Goal: Task Accomplishment & Management: Complete application form

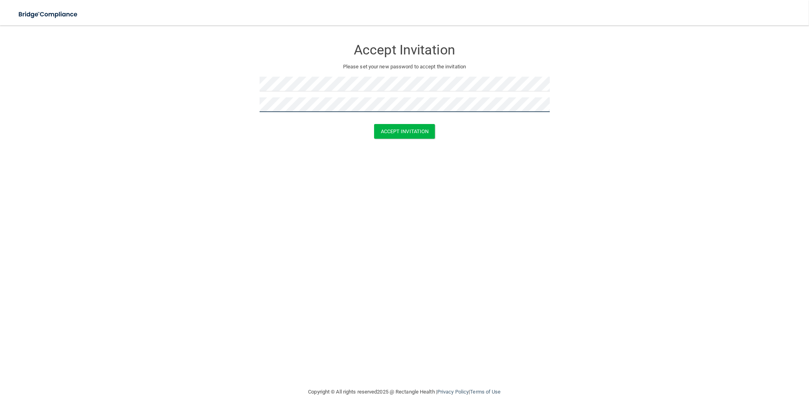
click at [374, 124] on button "Accept Invitation" at bounding box center [404, 131] width 61 height 15
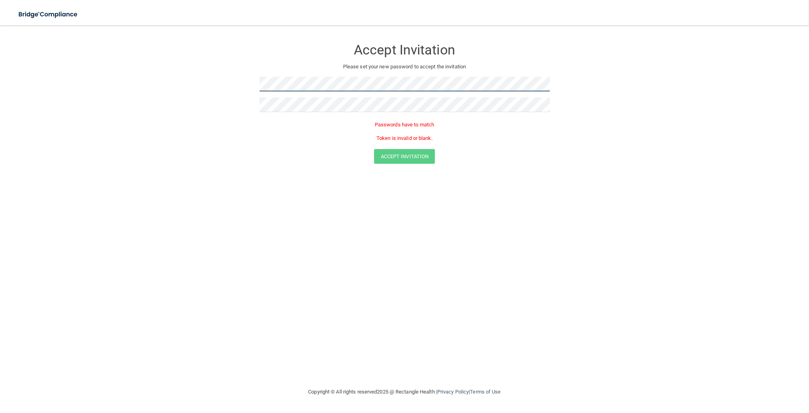
click at [243, 76] on form "Accept Invitation Please set your new password to accept the invitation Passwor…" at bounding box center [404, 103] width 777 height 140
click at [407, 148] on div "Passwords have to match Token is invalid or blank." at bounding box center [405, 133] width 290 height 31
click at [5, 129] on main "Accept Invitation Please set your new password to accept the invitation Passwor…" at bounding box center [404, 219] width 809 height 388
click at [252, 88] on form "Accept Invitation Please set your new password to accept the invitation Passwor…" at bounding box center [404, 103] width 777 height 140
click at [243, 106] on form "Accept Invitation Please set your new password to accept the invitation Passwor…" at bounding box center [404, 103] width 777 height 140
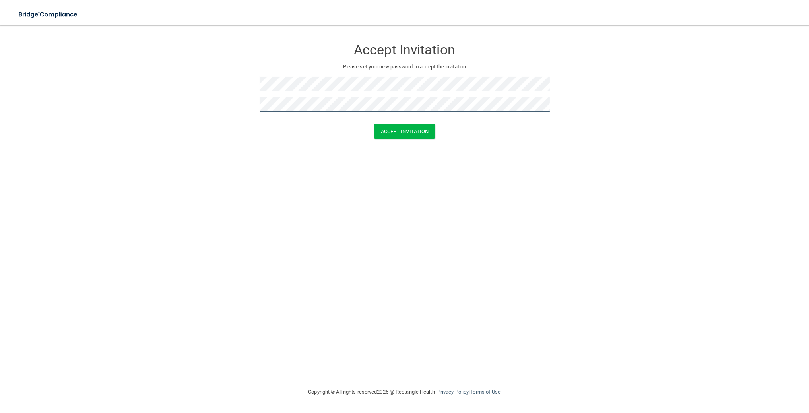
click at [374, 124] on button "Accept Invitation" at bounding box center [404, 131] width 61 height 15
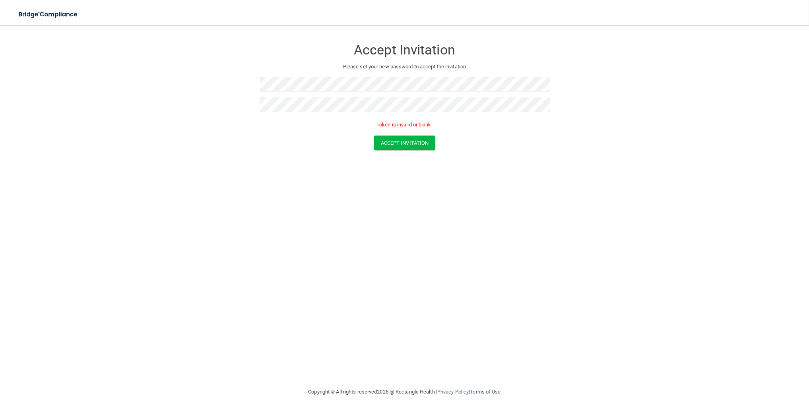
click at [382, 134] on div "Token is invalid or blank." at bounding box center [405, 126] width 290 height 17
click at [383, 140] on button "Accept Invitation" at bounding box center [404, 143] width 61 height 15
click at [374, 136] on button "Accept Invitation" at bounding box center [404, 143] width 61 height 15
click at [412, 139] on button "Accept Invitation" at bounding box center [404, 143] width 61 height 15
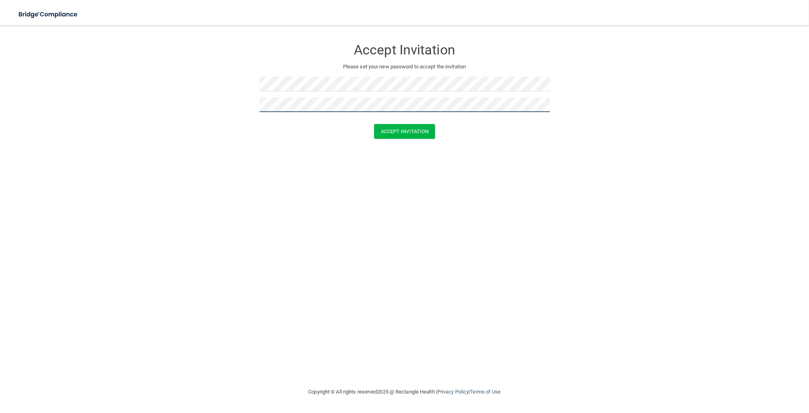
click at [374, 124] on button "Accept Invitation" at bounding box center [404, 131] width 61 height 15
click at [374, 136] on button "Accept Invitation" at bounding box center [404, 143] width 61 height 15
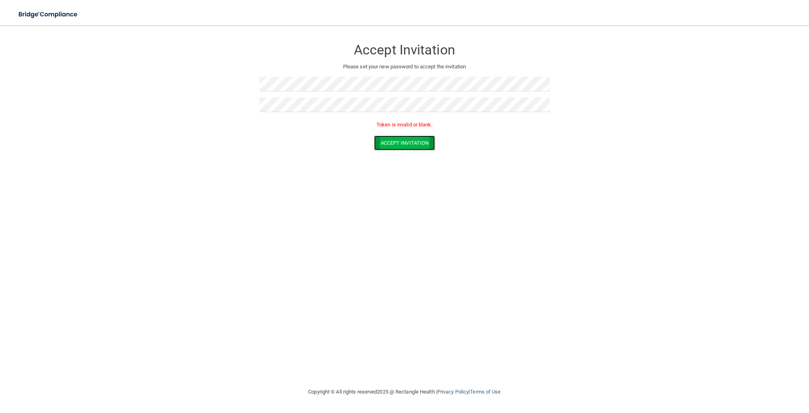
click at [396, 145] on button "Accept Invitation" at bounding box center [404, 143] width 61 height 15
click at [394, 144] on button "Accept Invitation" at bounding box center [404, 143] width 61 height 15
